Goal: Task Accomplishment & Management: Use online tool/utility

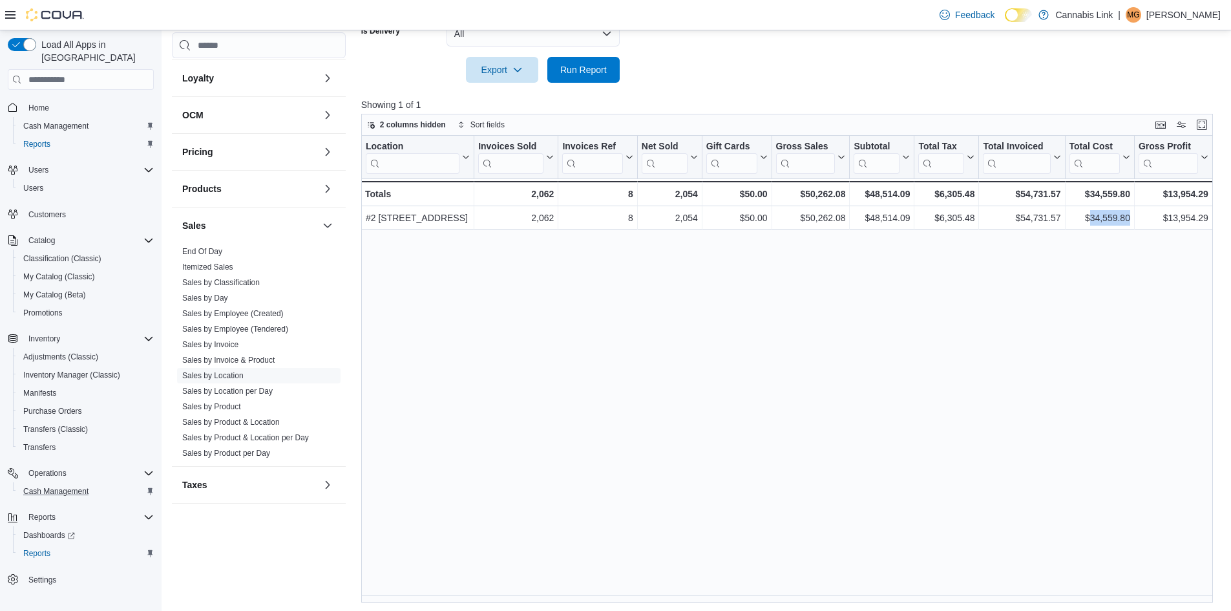
scroll to position [398, 0]
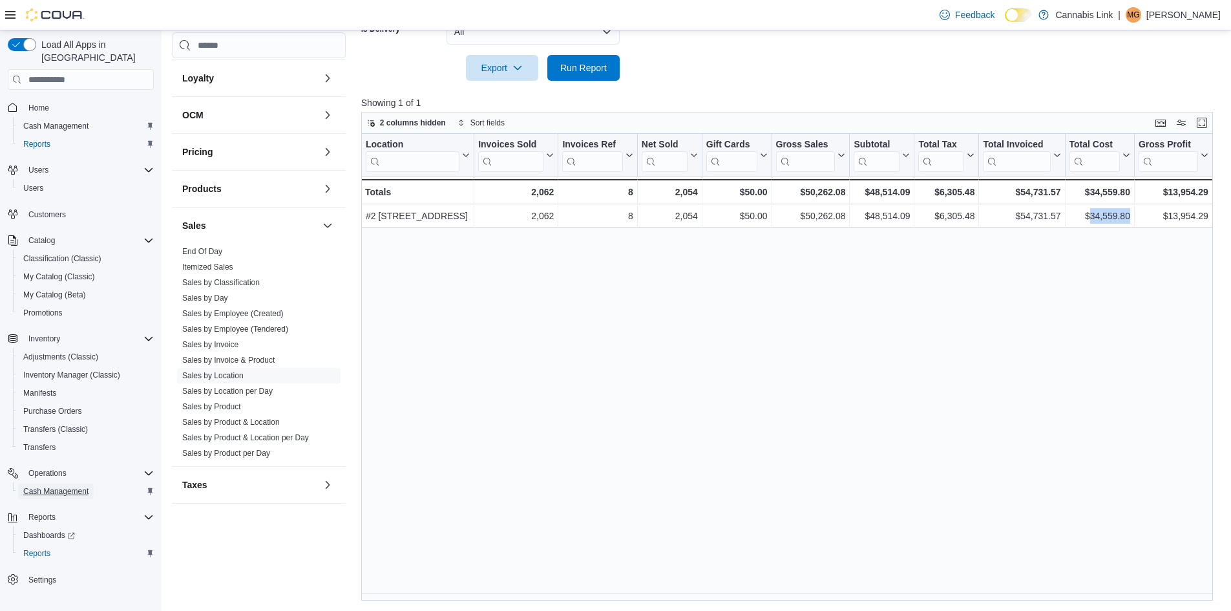
click at [66, 486] on span "Cash Management" at bounding box center [55, 491] width 65 height 10
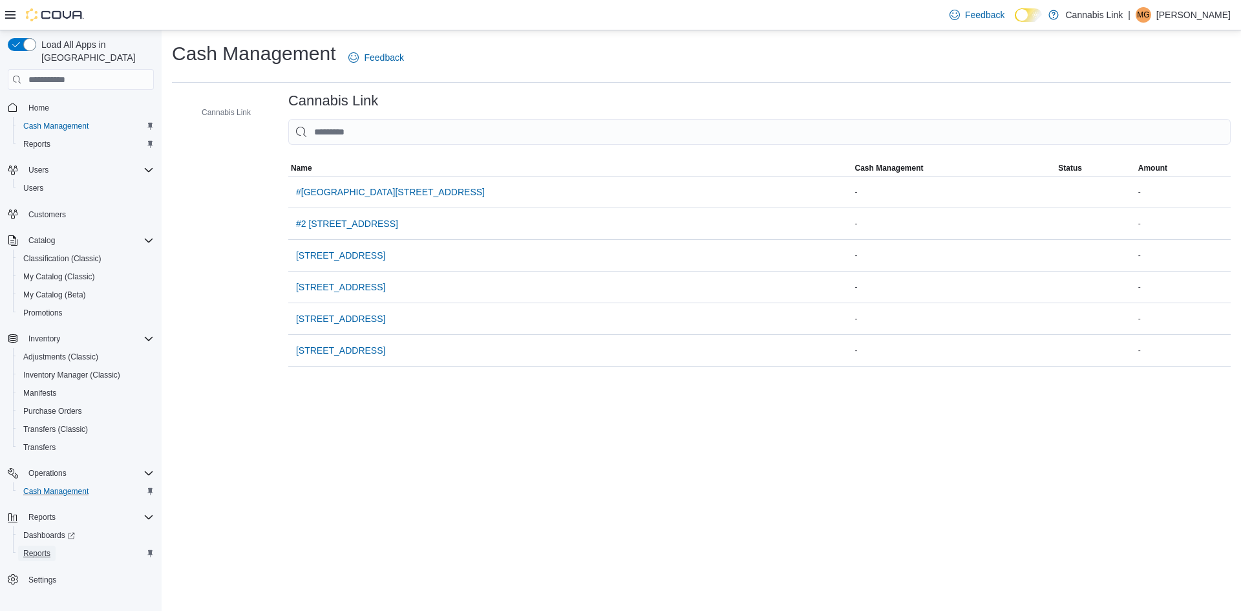
click at [41, 545] on span "Reports" at bounding box center [36, 553] width 27 height 16
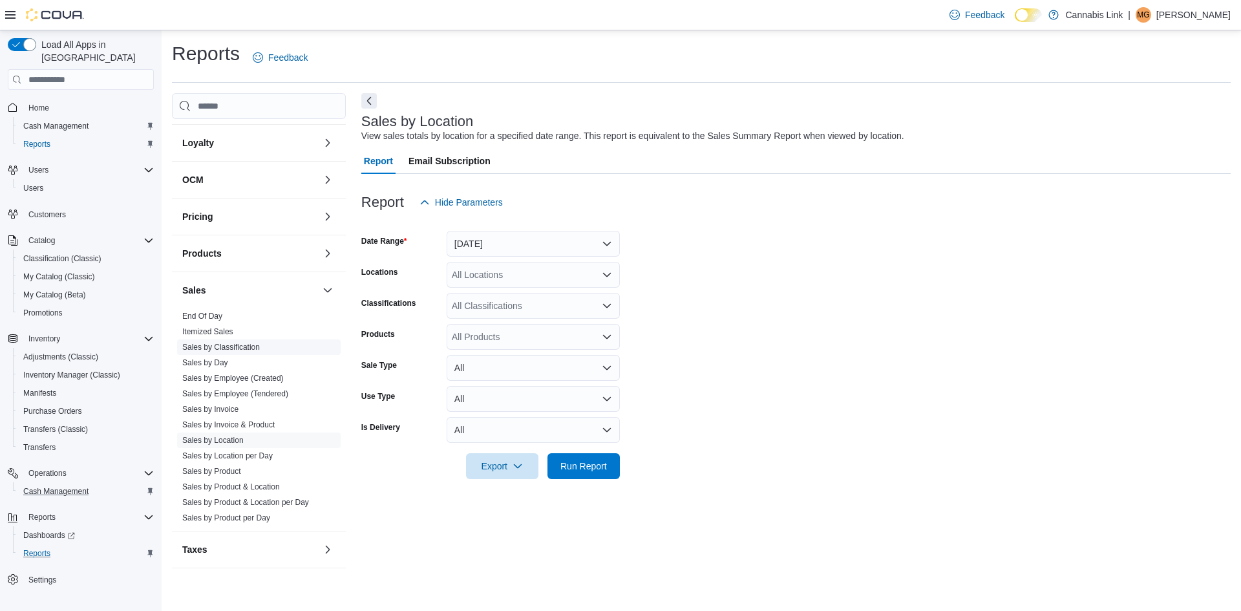
scroll to position [394, 0]
click at [205, 307] on span "End Of Day" at bounding box center [202, 312] width 40 height 10
click at [209, 313] on link "End Of Day" at bounding box center [202, 312] width 40 height 9
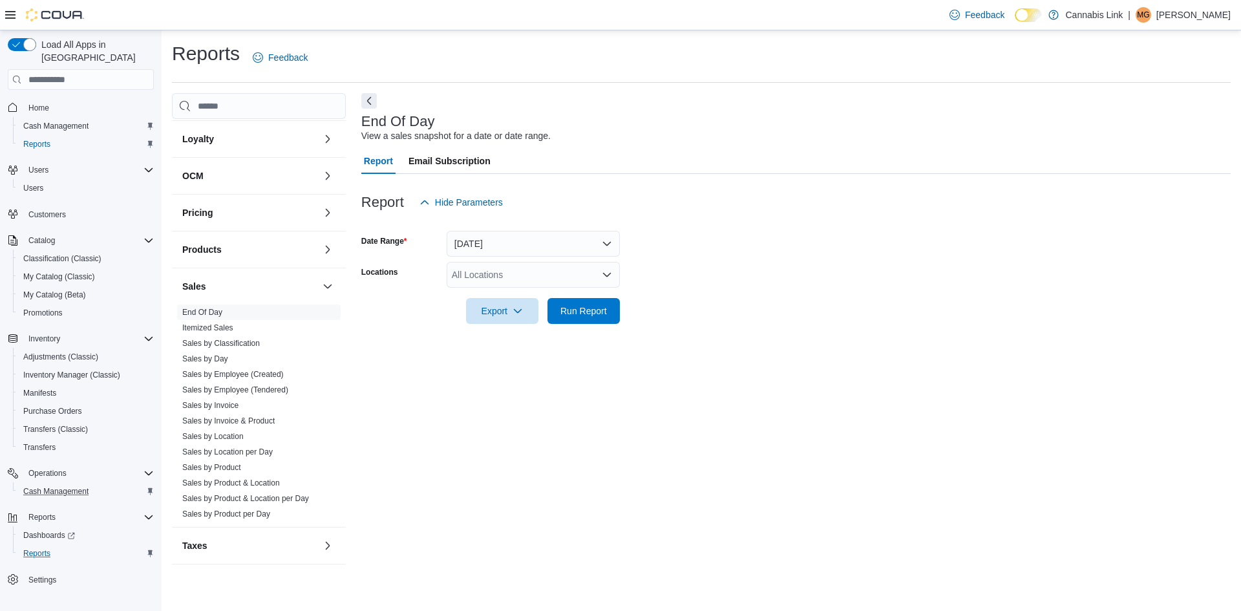
click at [505, 277] on div "All Locations" at bounding box center [532, 275] width 173 height 26
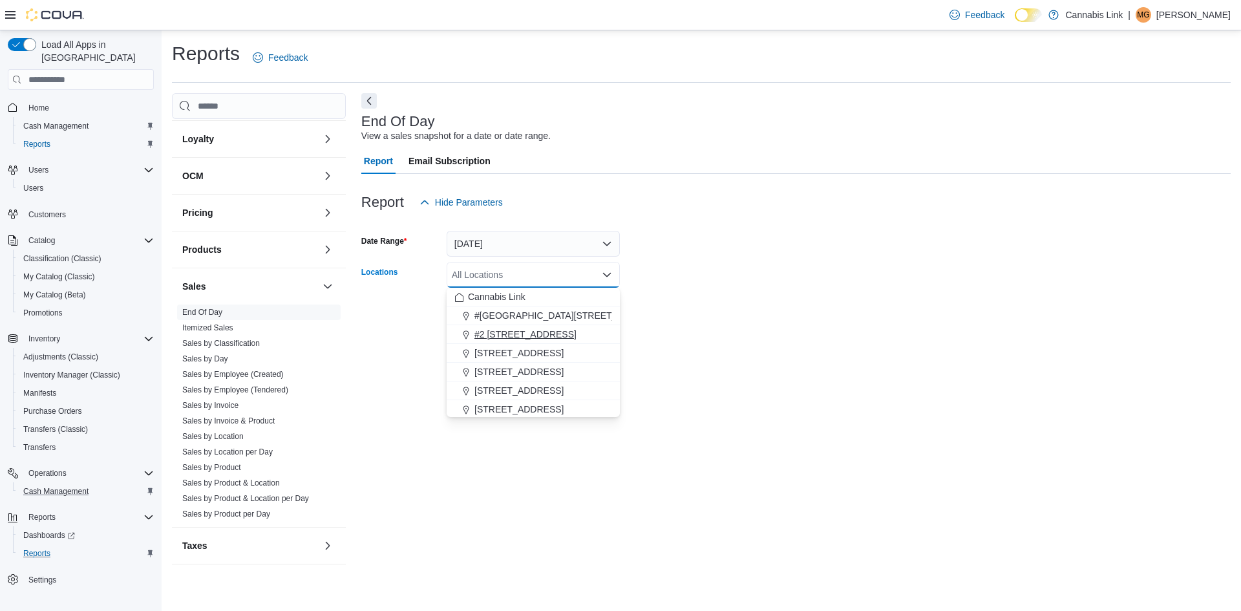
click at [527, 332] on span "#2 [STREET_ADDRESS]" at bounding box center [525, 334] width 102 height 13
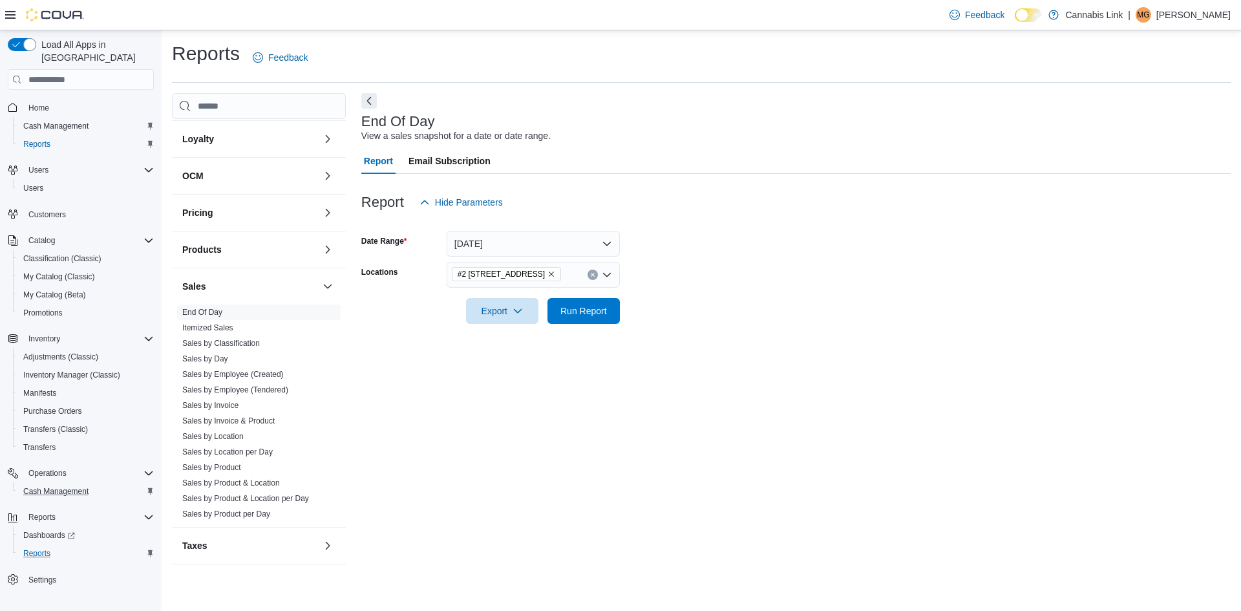
click at [658, 223] on div at bounding box center [795, 223] width 869 height 16
click at [518, 311] on icon "button" at bounding box center [517, 310] width 10 height 10
click at [518, 361] on span "Export to Pdf" at bounding box center [504, 362] width 58 height 10
